Goal: Information Seeking & Learning: Learn about a topic

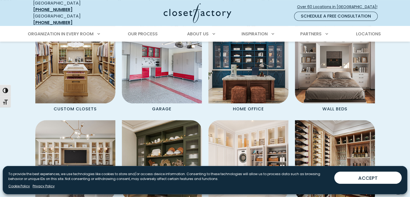
scroll to position [477, 0]
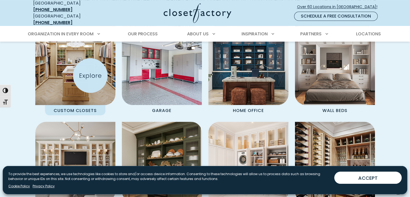
click at [90, 75] on img "Spaces Grid" at bounding box center [75, 65] width 88 height 88
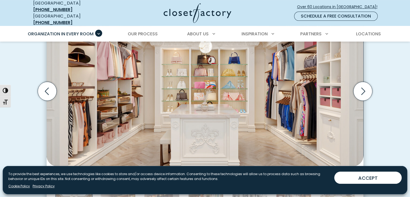
scroll to position [206, 0]
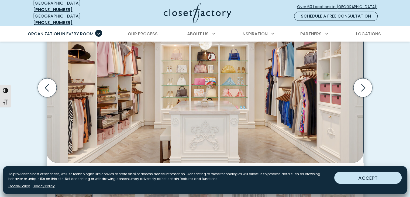
click at [375, 176] on button "ACCEPT" at bounding box center [367, 177] width 67 height 12
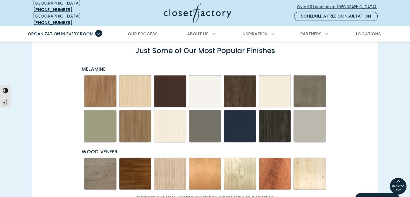
scroll to position [761, 0]
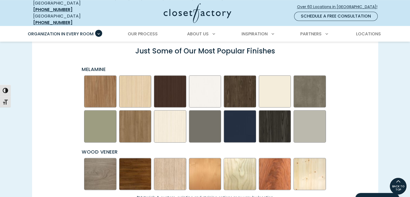
click at [216, 83] on img "Swatch Grid" at bounding box center [205, 91] width 32 height 32
click at [206, 84] on img "Swatch Grid" at bounding box center [205, 91] width 32 height 32
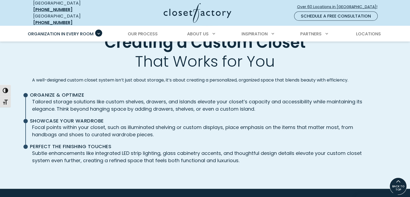
scroll to position [1119, 0]
